Goal: Feedback & Contribution: Contribute content

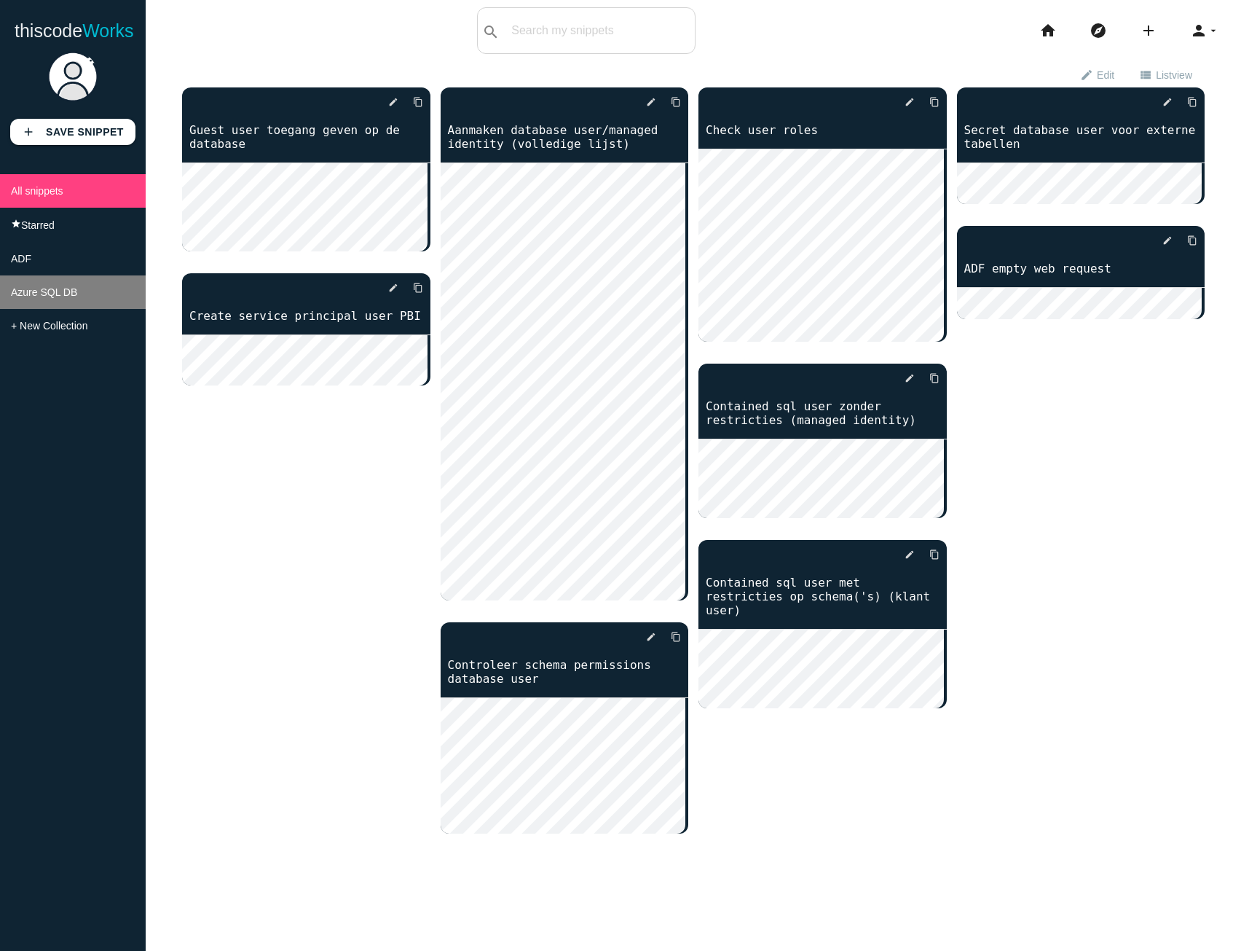
click at [42, 298] on span "Azure SQL DB" at bounding box center [44, 292] width 66 height 12
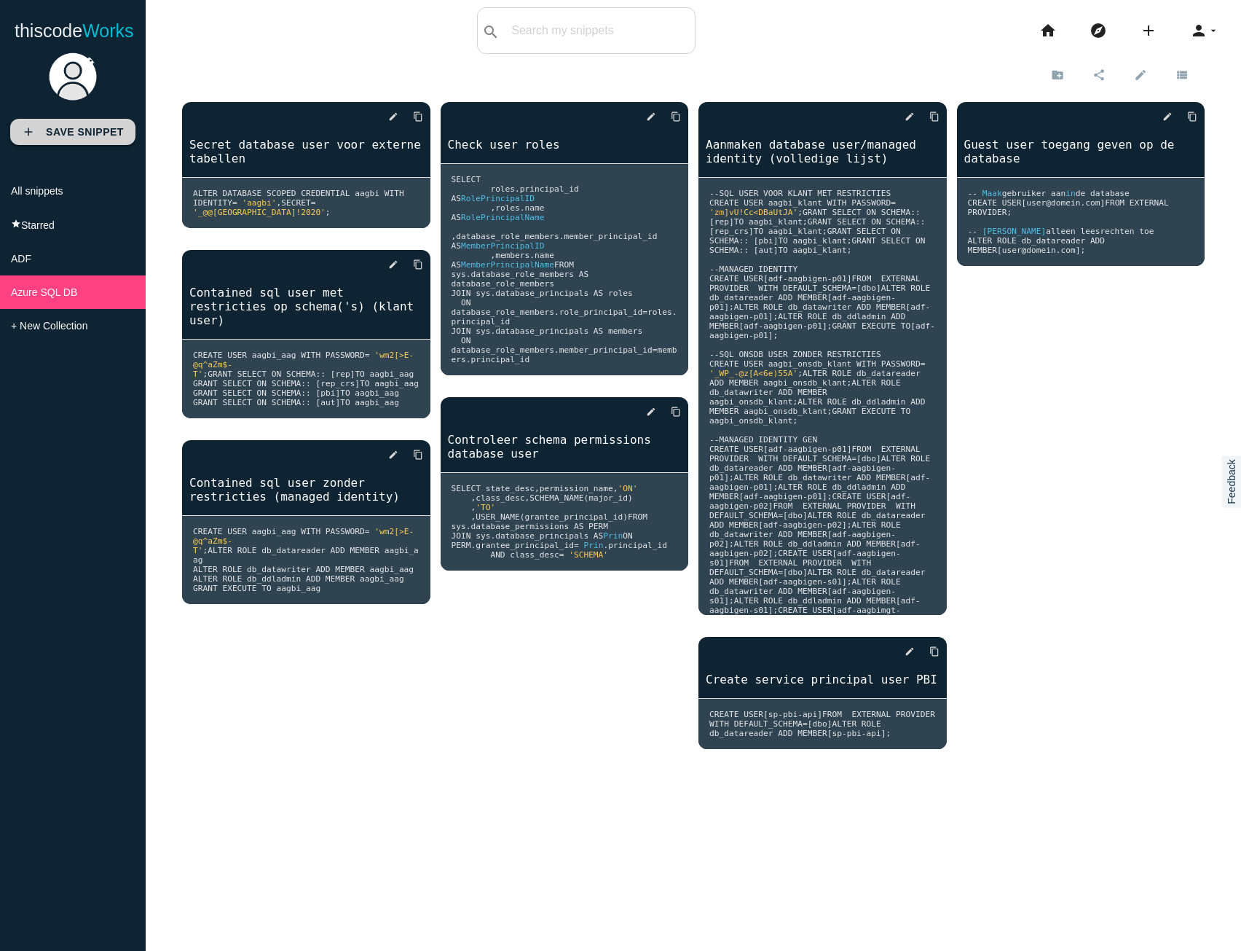
drag, startPoint x: 1055, startPoint y: 454, endPoint x: 52, endPoint y: 131, distance: 1053.1
click at [52, 131] on b "Save Snippet" at bounding box center [85, 132] width 78 height 12
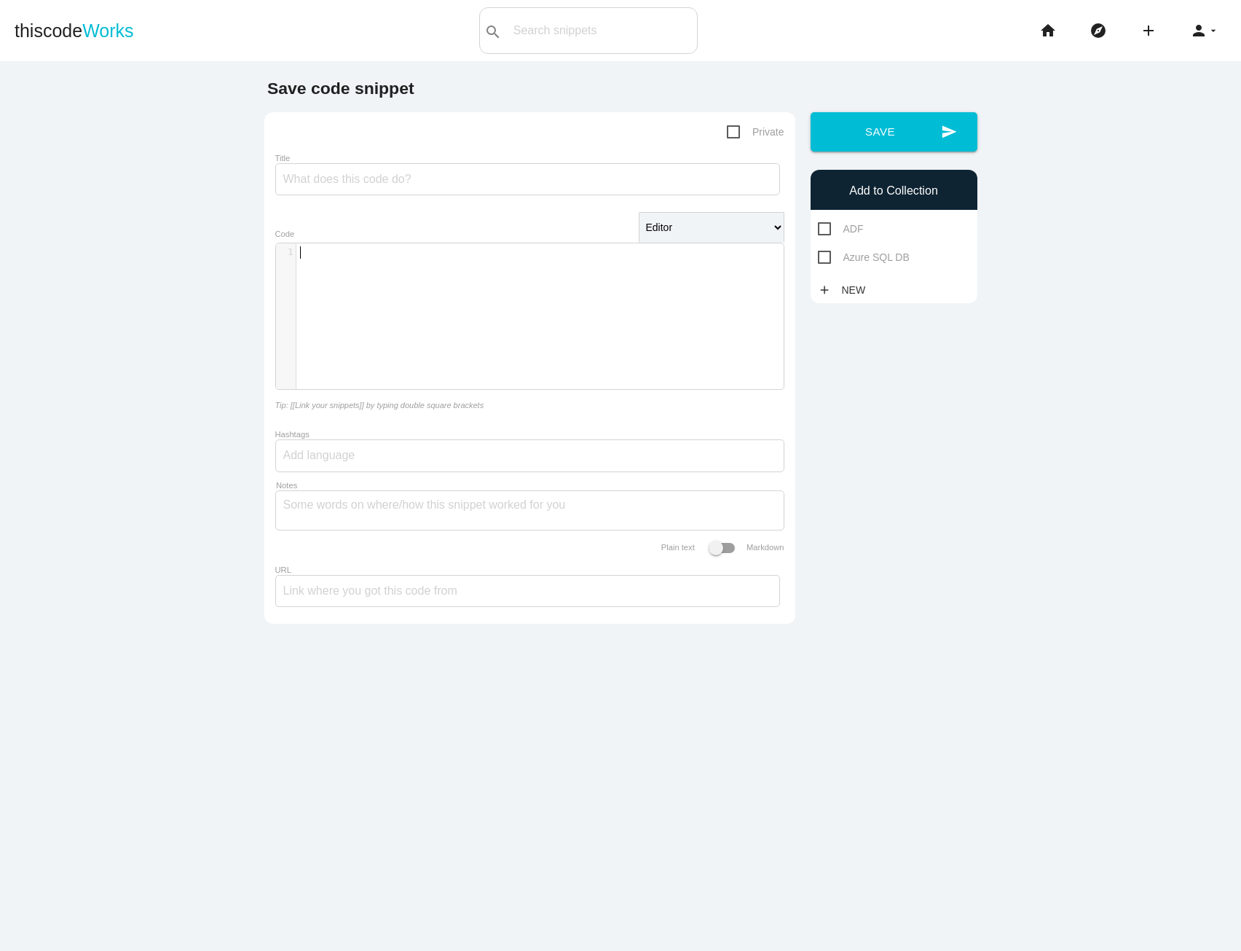
scroll to position [4, 0]
click at [341, 284] on div "​ x 1 ​" at bounding box center [541, 327] width 530 height 168
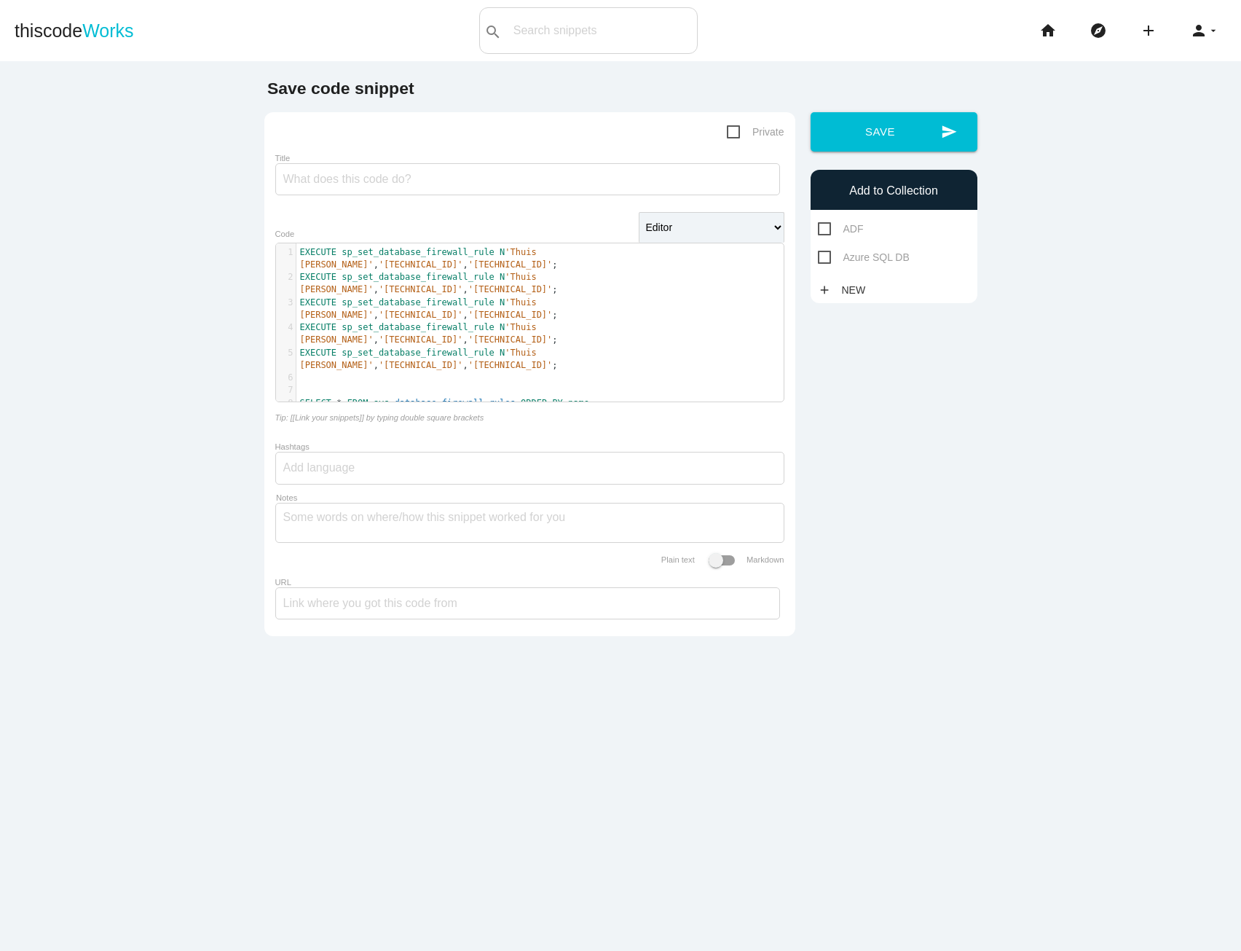
click at [368, 297] on span "sp_set_database_firewall_rule" at bounding box center [418, 302] width 153 height 10
click at [542, 255] on span "'Thuis [PERSON_NAME]'" at bounding box center [421, 258] width 242 height 23
click at [468, 306] on pre "EXECUTE sp_set_database_firewall_rule N 'Thuis [PERSON_NAME]' , '[TECHNICAL_ID]…" at bounding box center [545, 308] width 498 height 25
type textarea "EXECUTE sp_set_database_firewall_rule N'Thuis [PERSON_NAME]', '[TECHNICAL_ID]',…"
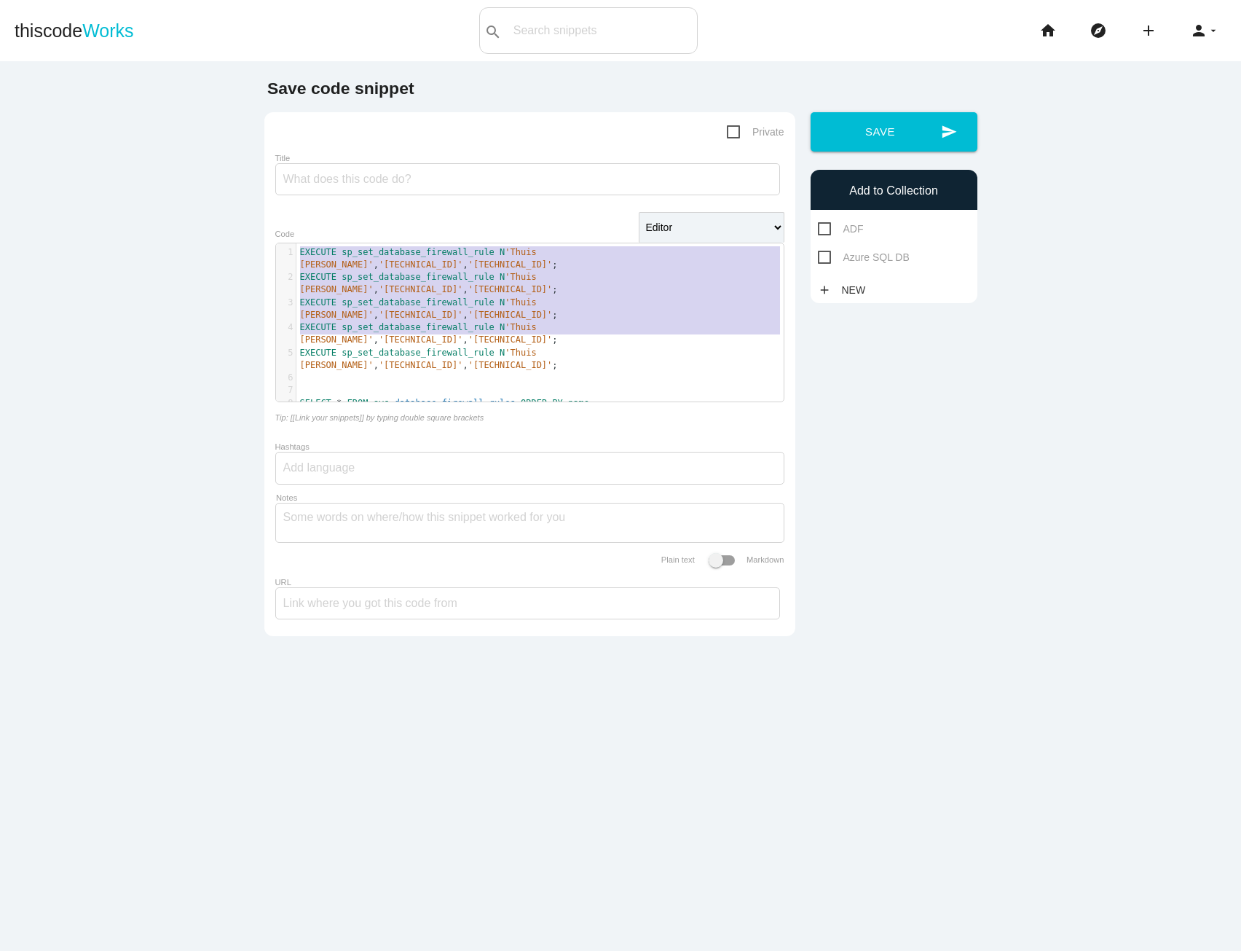
drag, startPoint x: 427, startPoint y: 337, endPoint x: 261, endPoint y: 232, distance: 196.0
click at [264, 232] on div "Private Title Editor HTML Editor Javascript Editor PHP Editor Python Editor Aut…" at bounding box center [529, 374] width 531 height 524
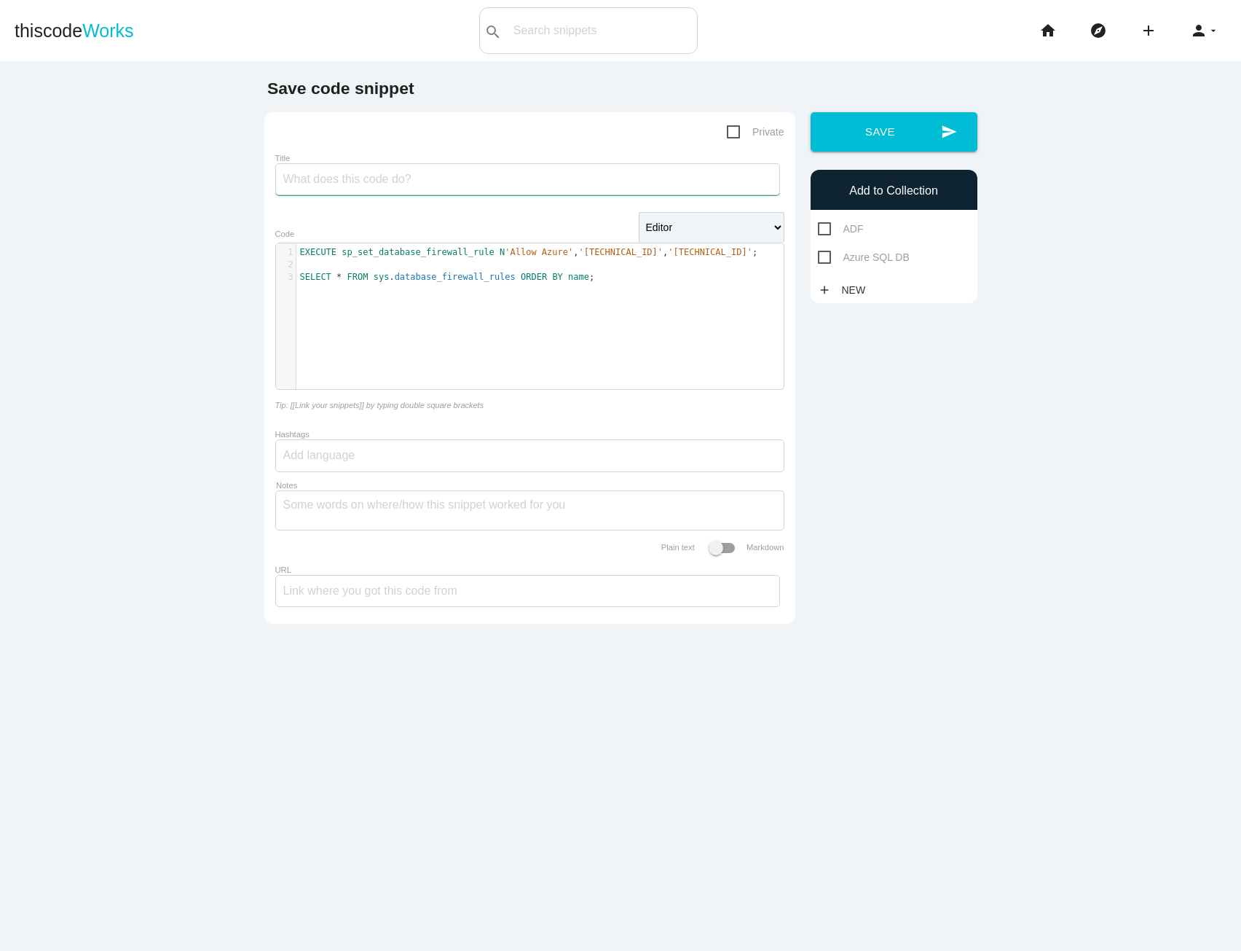
click at [337, 171] on input "Title" at bounding box center [527, 179] width 505 height 32
type input "Aanmalen database firewall rule"
click at [823, 254] on span "Azure SQL DB" at bounding box center [864, 257] width 92 height 18
click at [823, 254] on input "Azure SQL DB" at bounding box center [822, 252] width 9 height 9
checkbox input "true"
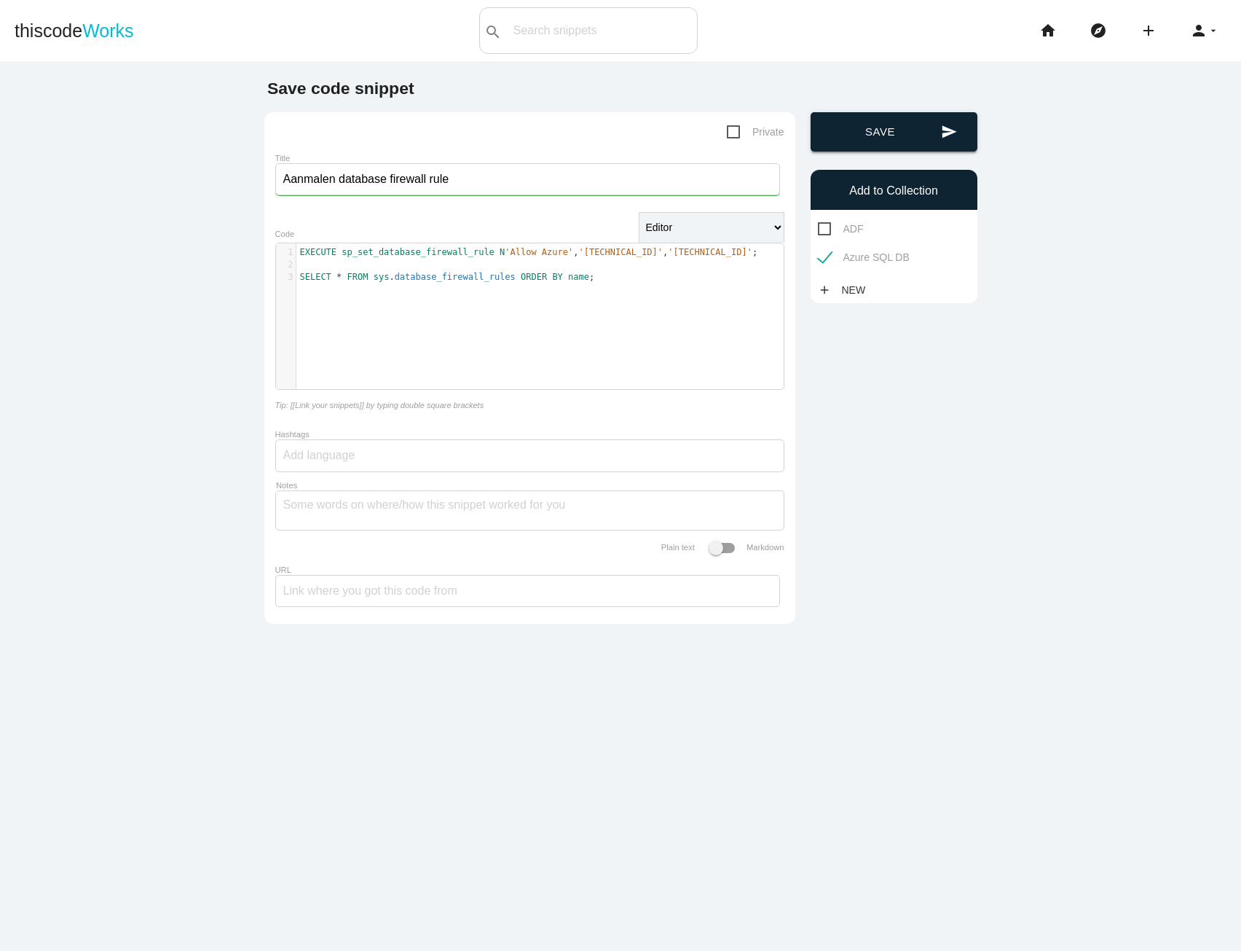
click at [865, 134] on button "send Save" at bounding box center [894, 131] width 167 height 39
